Goal: Navigation & Orientation: Understand site structure

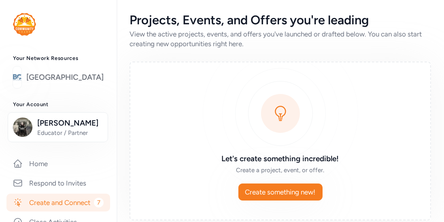
click at [73, 79] on link "[GEOGRAPHIC_DATA]" at bounding box center [64, 77] width 77 height 11
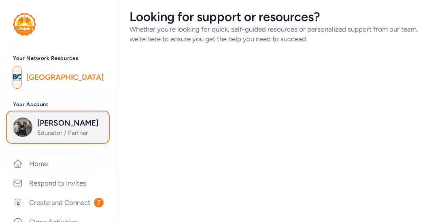
click at [55, 117] on button "[PERSON_NAME] Educator / Partner" at bounding box center [58, 127] width 100 height 30
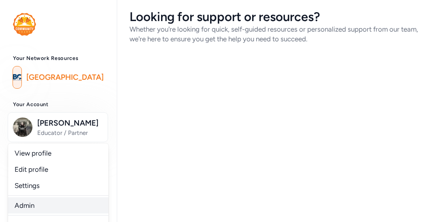
click at [29, 206] on link "Admin" at bounding box center [58, 205] width 100 height 16
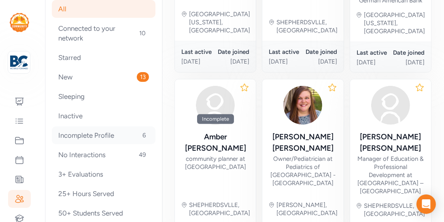
scroll to position [45, 0]
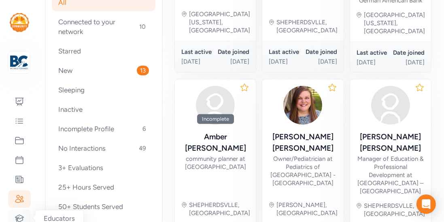
click at [20, 214] on icon at bounding box center [20, 218] width 10 height 10
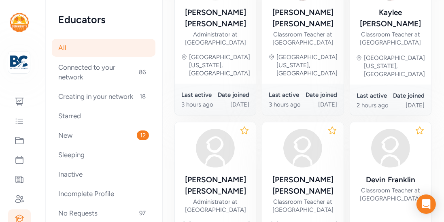
scroll to position [351, 0]
click at [18, 140] on icon at bounding box center [20, 140] width 10 height 10
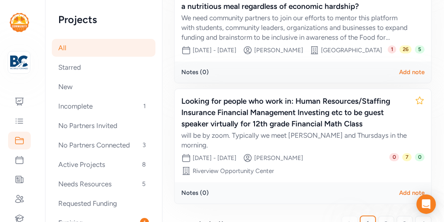
scroll to position [374, 0]
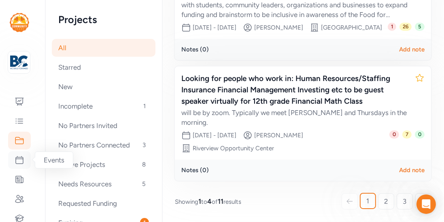
click at [20, 159] on icon at bounding box center [19, 159] width 7 height 7
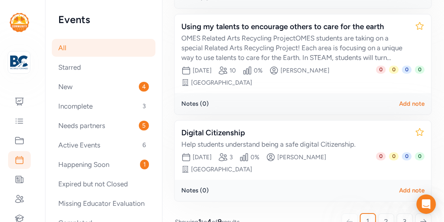
scroll to position [337, 0]
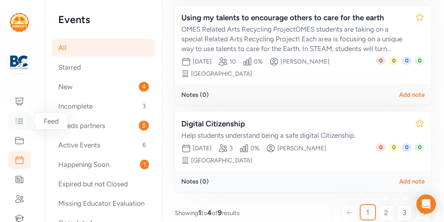
click at [19, 119] on icon at bounding box center [19, 120] width 7 height 4
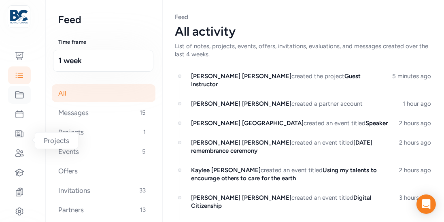
scroll to position [55, 0]
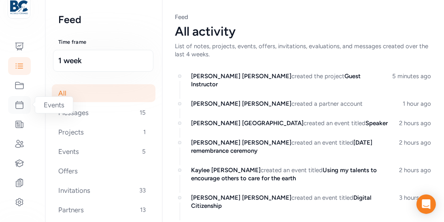
click at [21, 109] on icon at bounding box center [20, 105] width 10 height 10
